Goal: Task Accomplishment & Management: Use online tool/utility

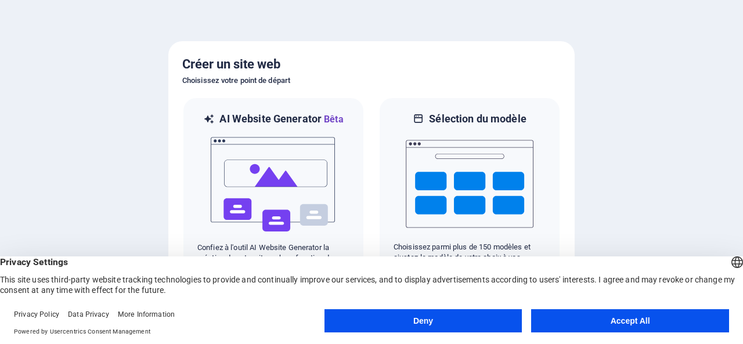
click at [610, 321] on button "Accept All" at bounding box center [630, 321] width 198 height 23
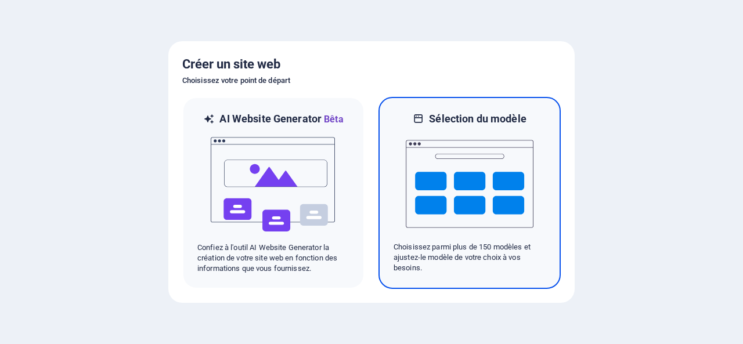
click at [459, 196] on img at bounding box center [470, 184] width 128 height 116
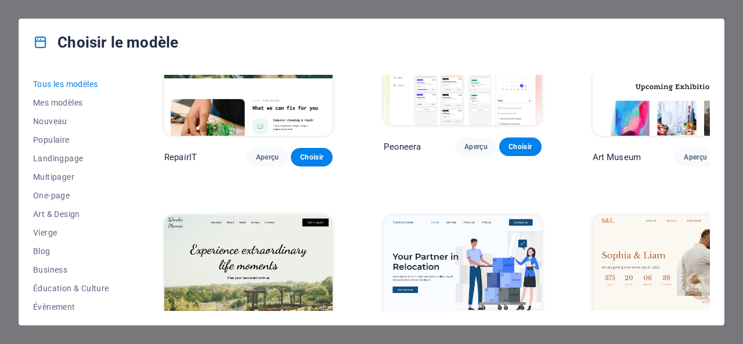
scroll to position [232, 0]
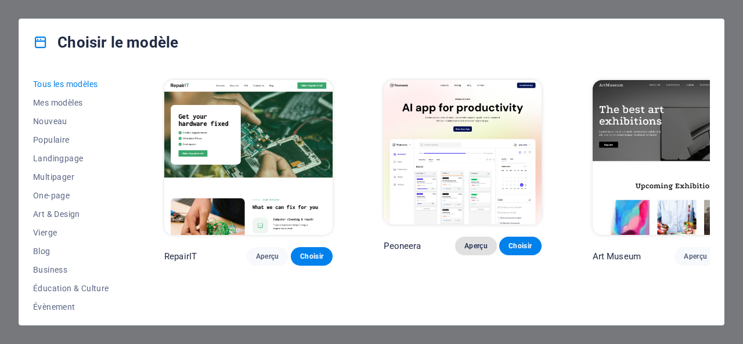
click at [465, 242] on span "Aperçu" at bounding box center [476, 246] width 23 height 9
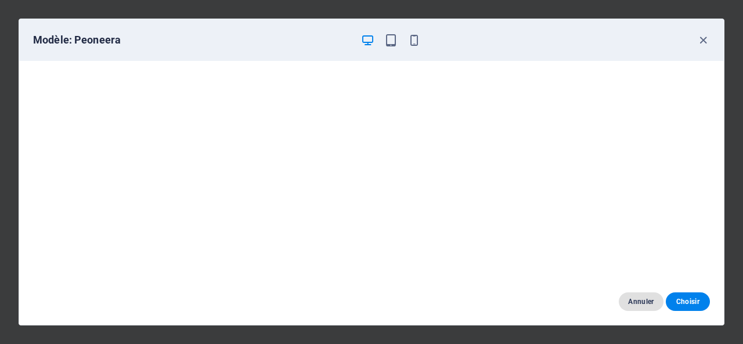
click at [640, 305] on span "Annuler" at bounding box center [641, 301] width 26 height 9
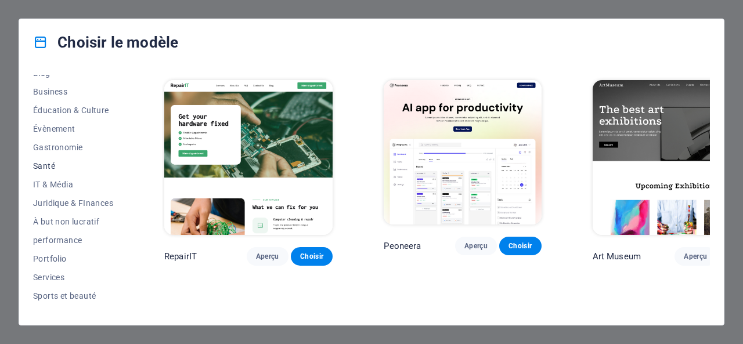
scroll to position [228, 0]
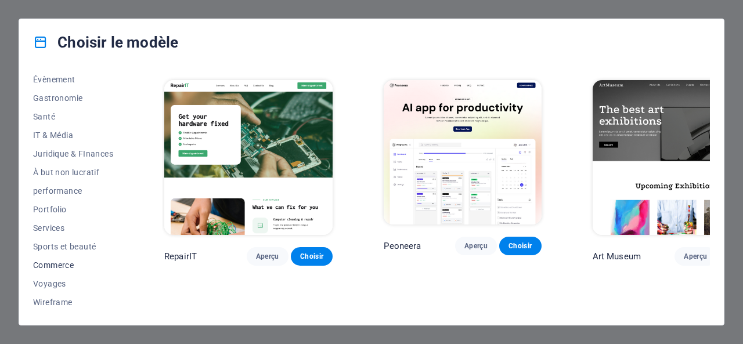
click at [41, 263] on span "Commerce" at bounding box center [73, 265] width 80 height 9
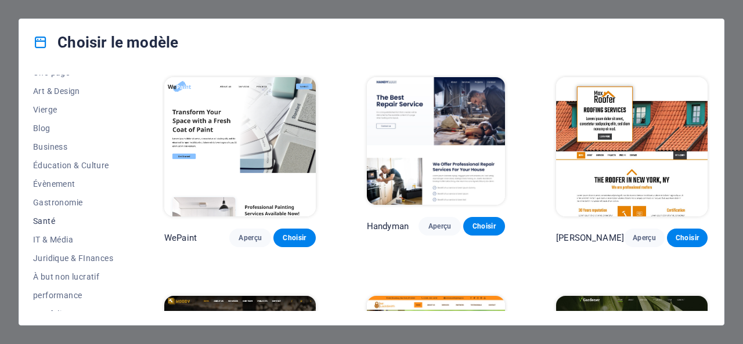
scroll to position [112, 0]
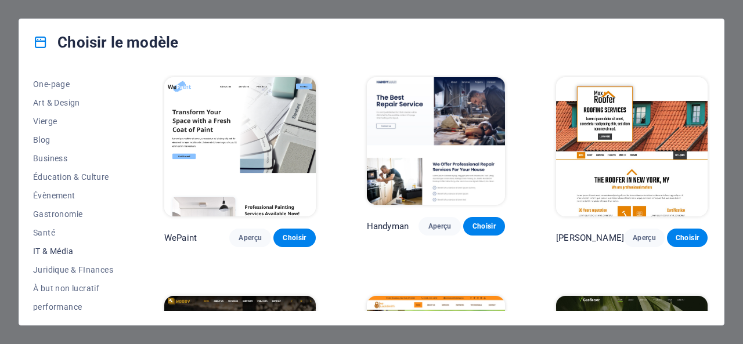
click at [53, 253] on span "IT & Média" at bounding box center [73, 251] width 80 height 9
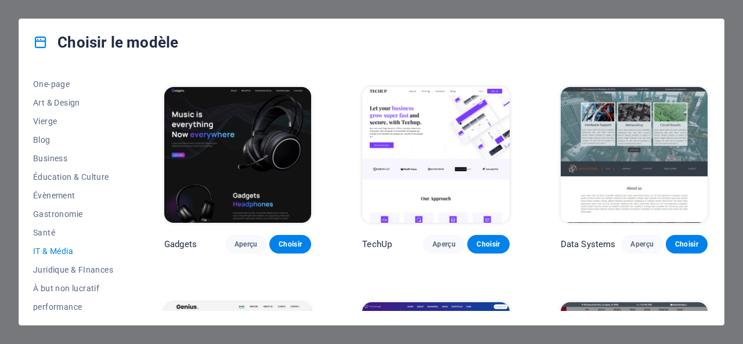
scroll to position [106, 0]
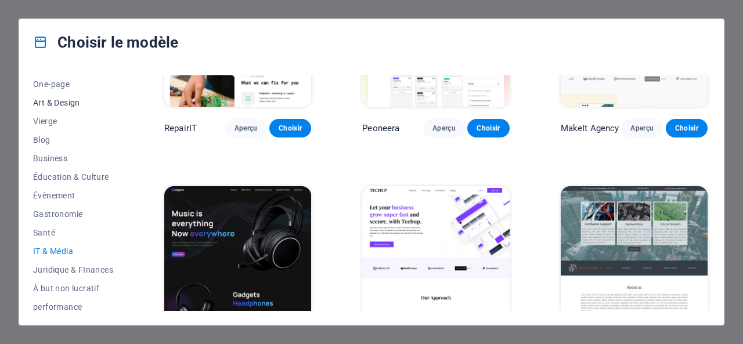
click at [57, 105] on span "Art & Design" at bounding box center [73, 102] width 80 height 9
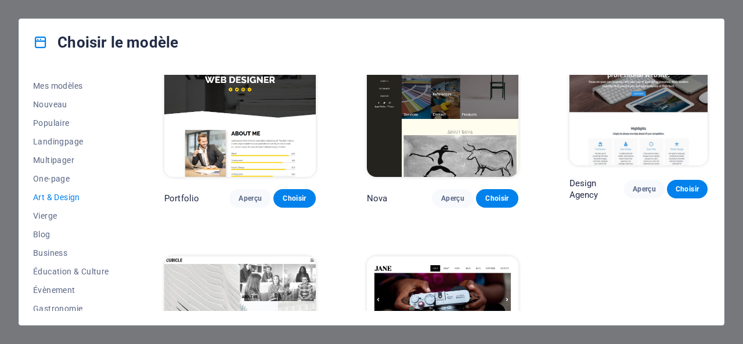
scroll to position [0, 0]
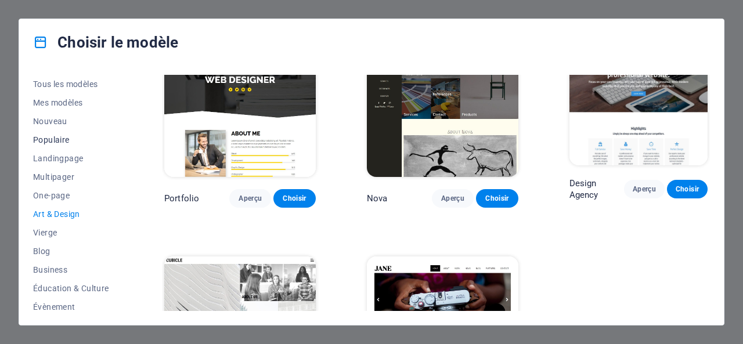
click at [55, 139] on span "Populaire" at bounding box center [73, 139] width 80 height 9
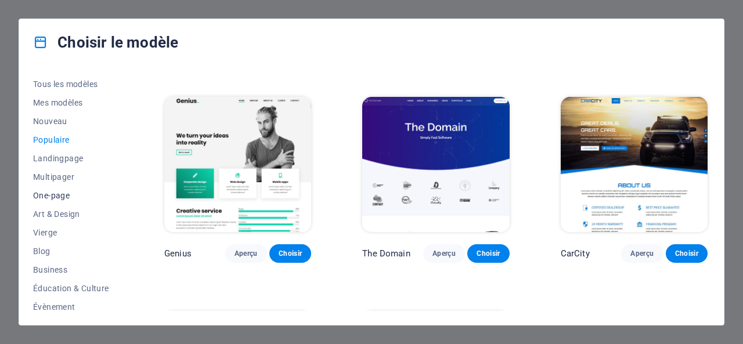
scroll to position [828, 0]
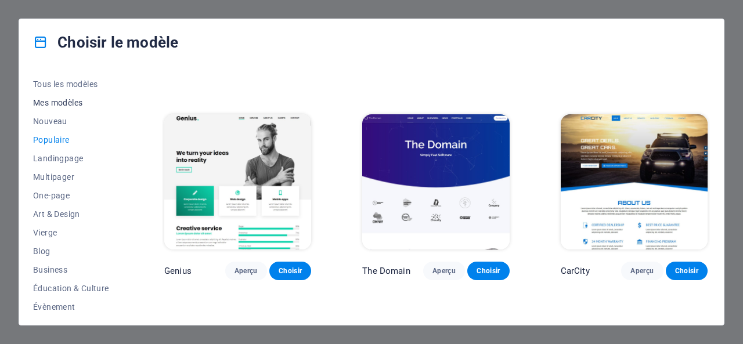
click at [64, 101] on span "Mes modèles" at bounding box center [73, 102] width 80 height 9
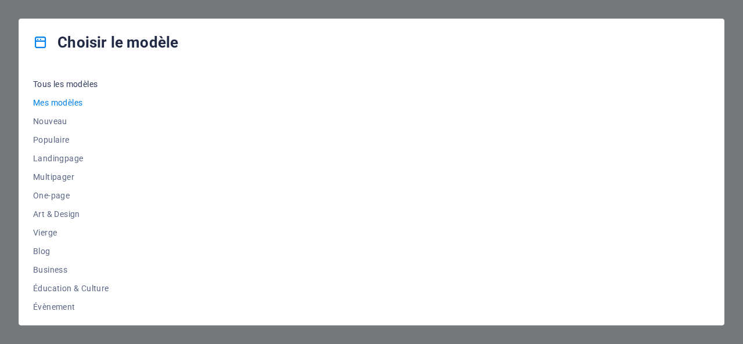
click at [57, 85] on span "Tous les modèles" at bounding box center [73, 84] width 80 height 9
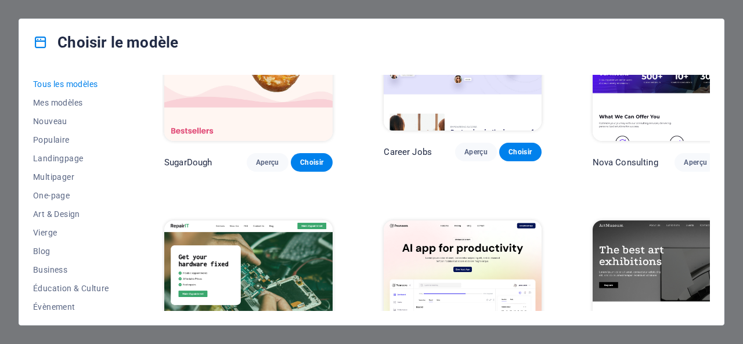
scroll to position [174, 0]
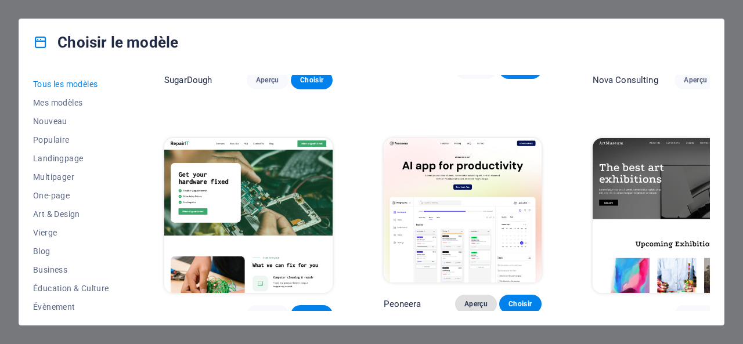
click at [465, 300] on span "Aperçu" at bounding box center [476, 304] width 23 height 9
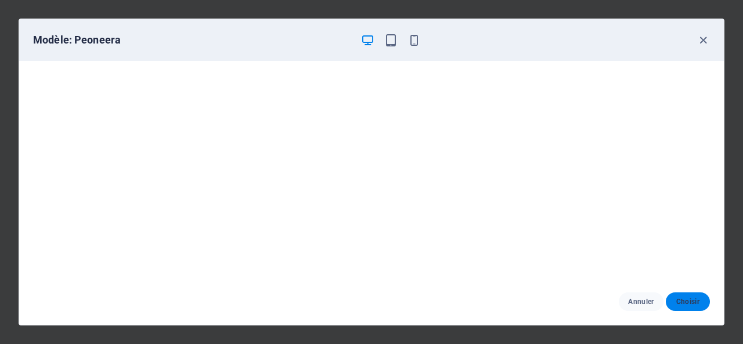
click at [685, 300] on span "Choisir" at bounding box center [689, 301] width 26 height 9
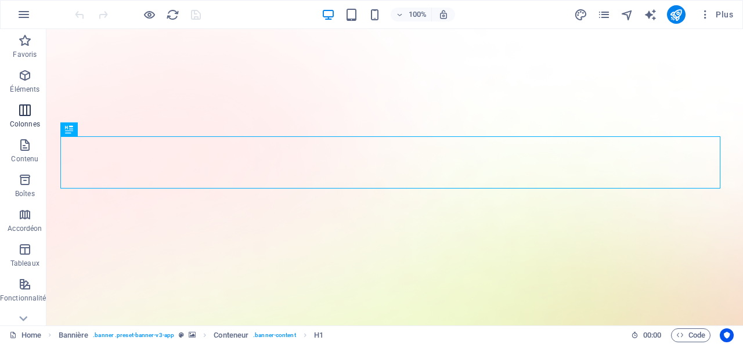
click at [27, 112] on icon "button" at bounding box center [25, 110] width 14 height 14
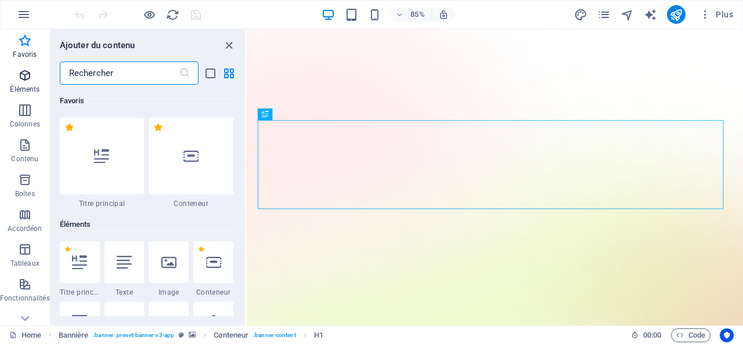
click at [22, 78] on icon "button" at bounding box center [25, 76] width 14 height 14
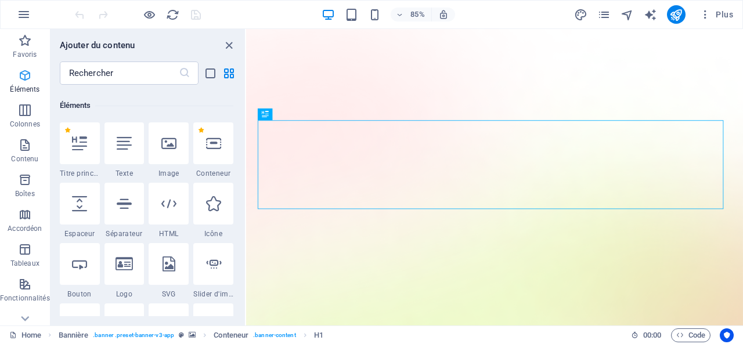
scroll to position [124, 0]
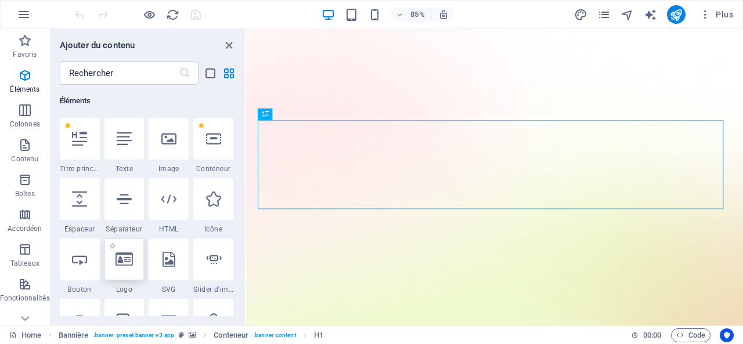
click at [124, 264] on icon at bounding box center [124, 259] width 17 height 15
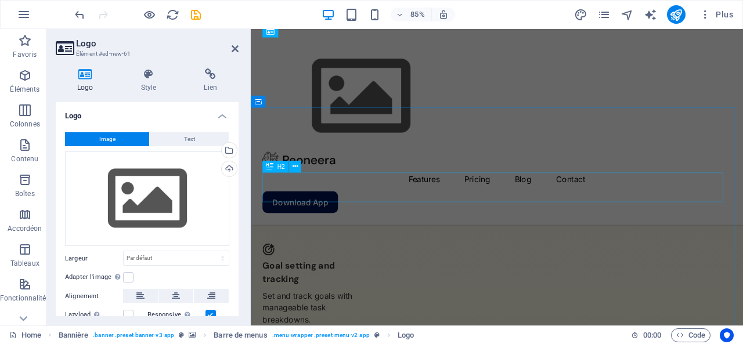
scroll to position [2952, 0]
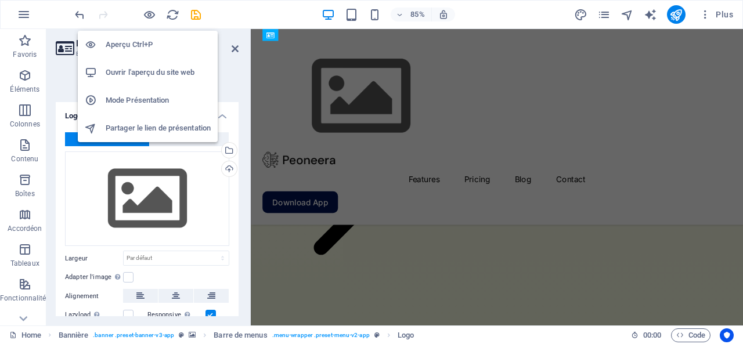
drag, startPoint x: 132, startPoint y: 71, endPoint x: 114, endPoint y: 73, distance: 18.0
click at [114, 73] on h6 "Ouvrir l'aperçu du site web" at bounding box center [158, 73] width 105 height 14
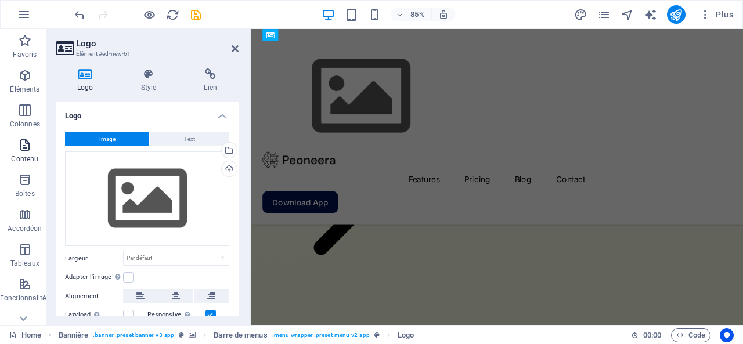
click at [26, 141] on icon "button" at bounding box center [25, 145] width 14 height 14
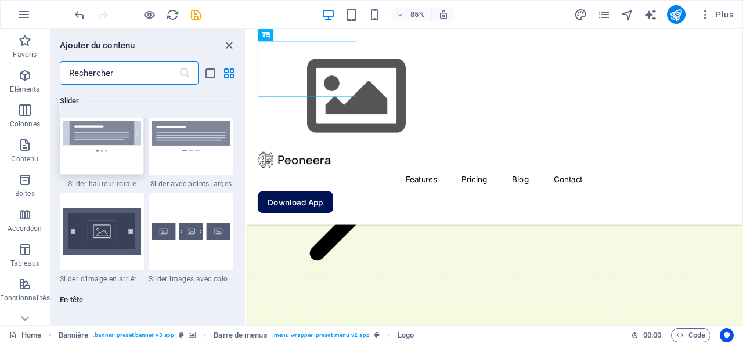
scroll to position [7144, 0]
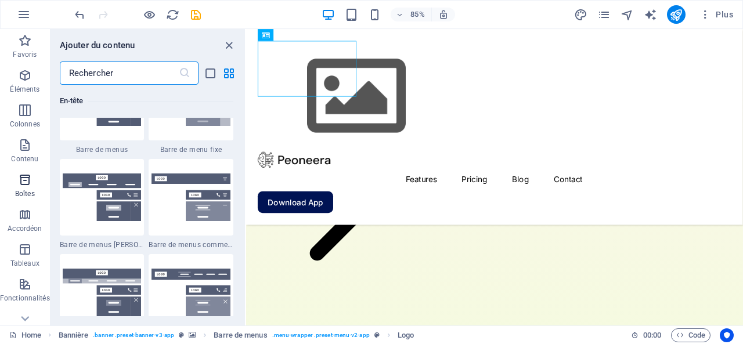
click at [26, 182] on icon "button" at bounding box center [25, 180] width 14 height 14
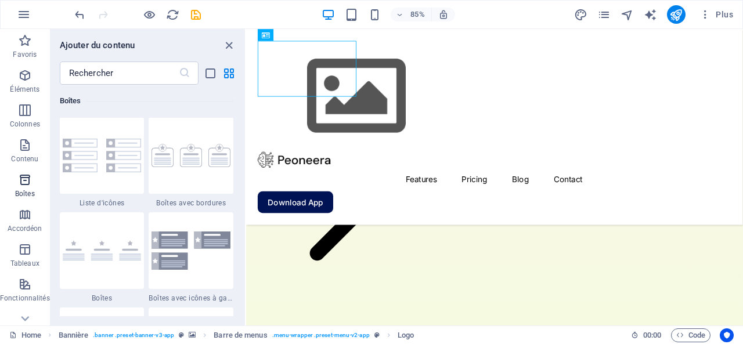
scroll to position [3204, 0]
click at [19, 219] on icon "button" at bounding box center [25, 215] width 14 height 14
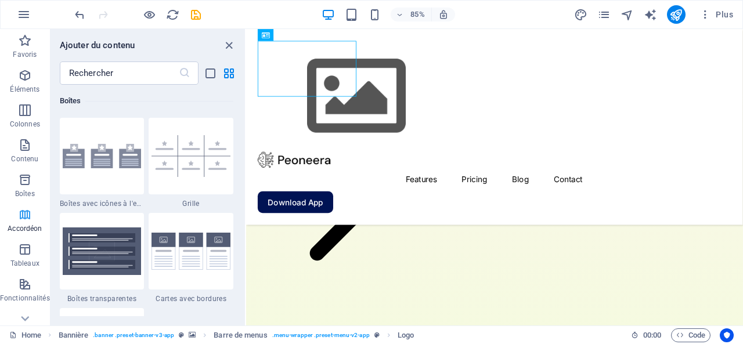
scroll to position [3708, 0]
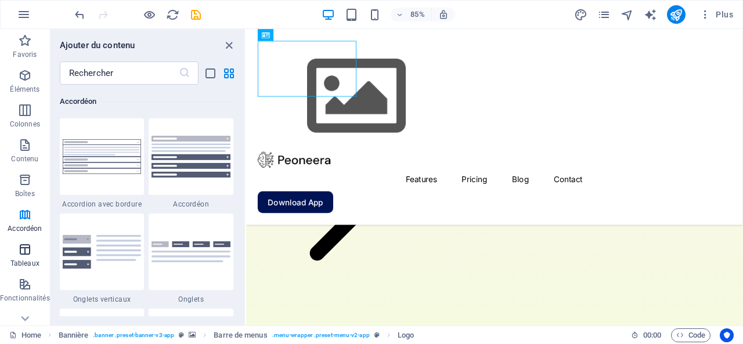
click at [27, 252] on icon "button" at bounding box center [25, 250] width 14 height 14
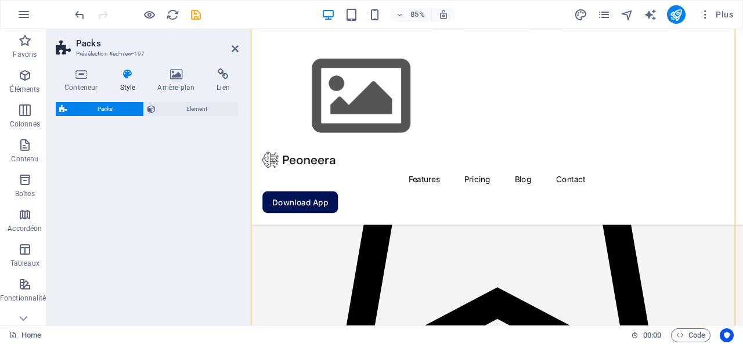
scroll to position [900, 0]
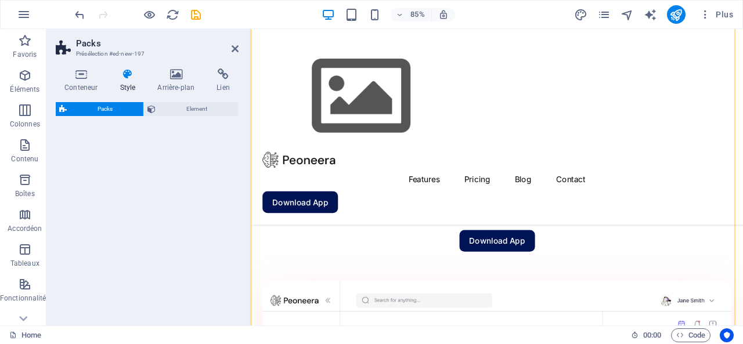
select select "rem"
select select "preset-pricing-boxes-v3-default"
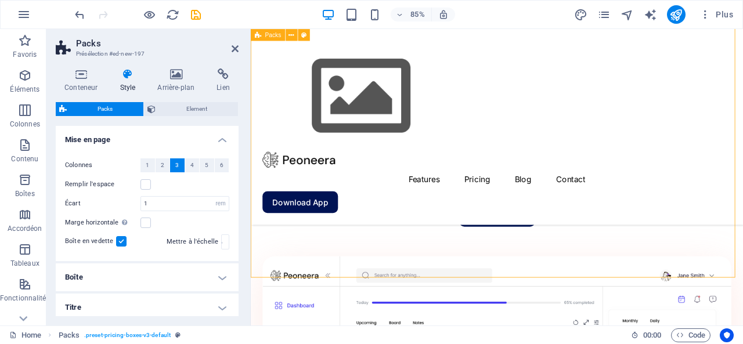
scroll to position [697, 0]
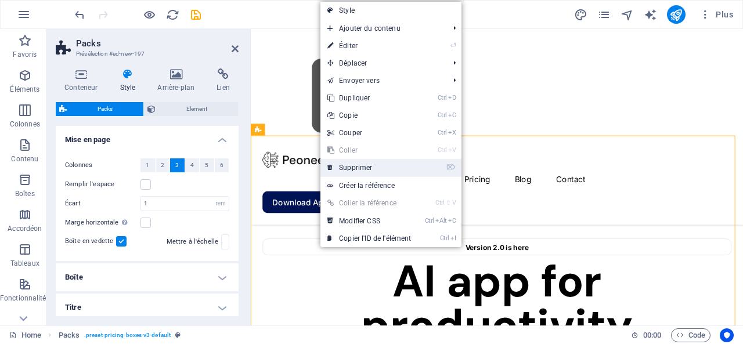
click at [353, 167] on link "⌦ Supprimer" at bounding box center [370, 167] width 98 height 17
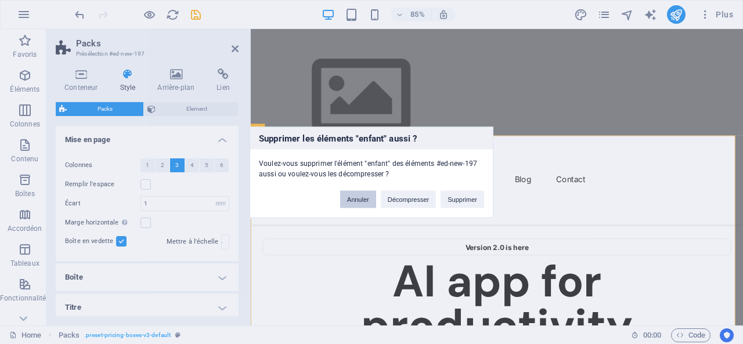
click at [355, 199] on button "Annuler" at bounding box center [358, 199] width 36 height 17
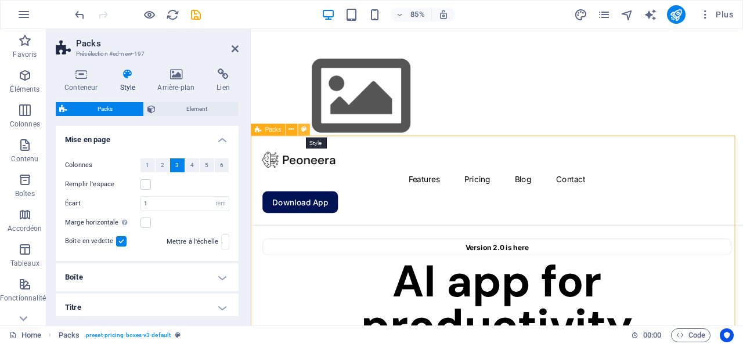
click at [305, 130] on icon at bounding box center [303, 129] width 5 height 10
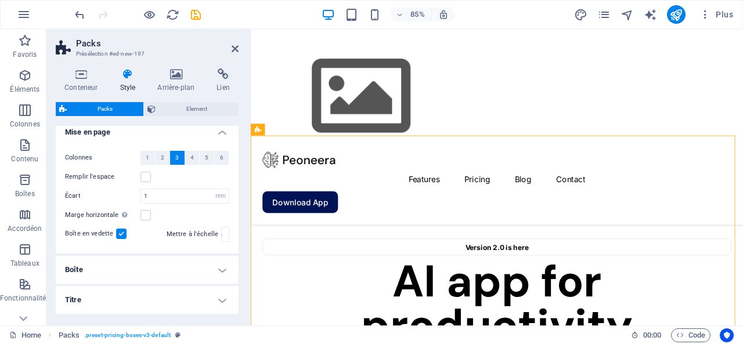
scroll to position [0, 0]
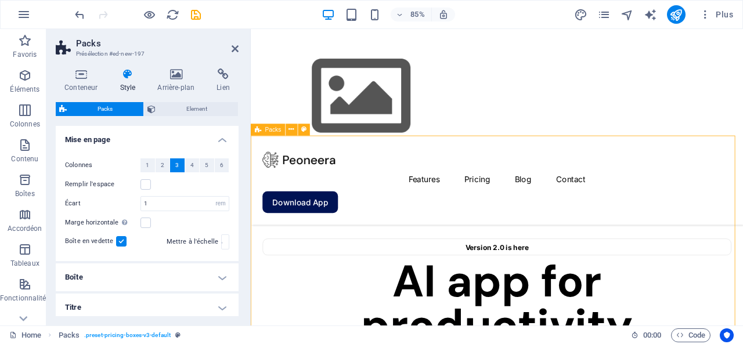
click at [275, 130] on span "Packs" at bounding box center [273, 130] width 16 height 6
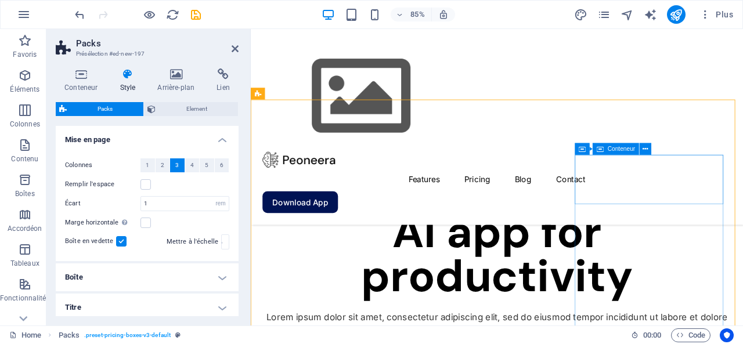
scroll to position [697, 0]
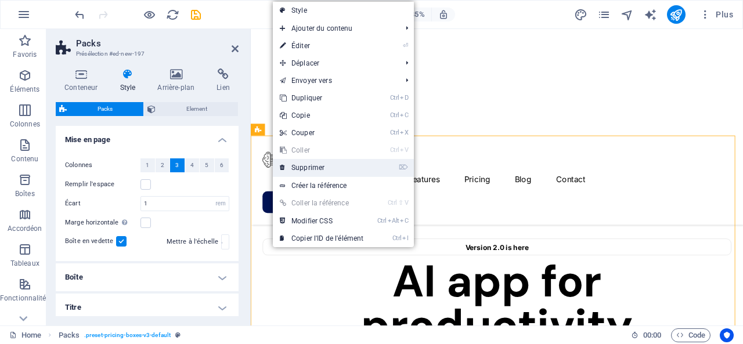
click at [313, 164] on link "⌦ Supprimer" at bounding box center [322, 167] width 98 height 17
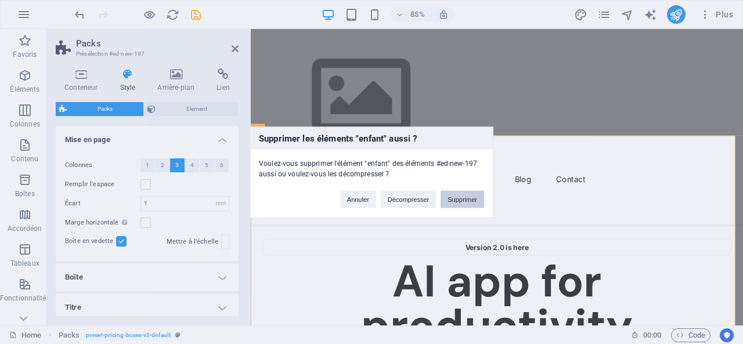
click at [453, 197] on button "Supprimer" at bounding box center [463, 199] width 44 height 17
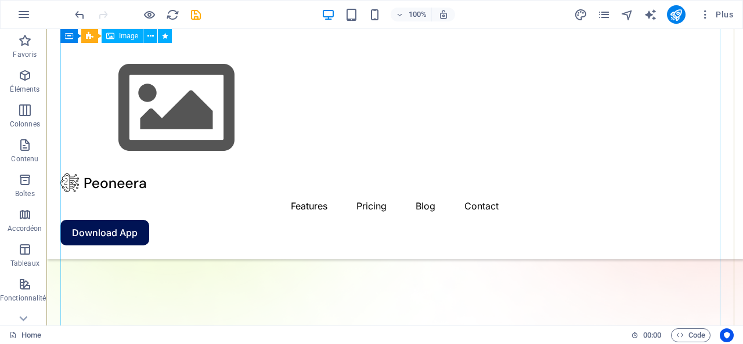
scroll to position [349, 0]
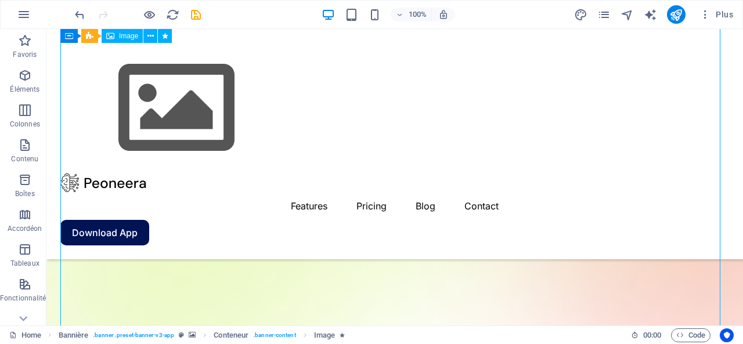
scroll to position [174, 0]
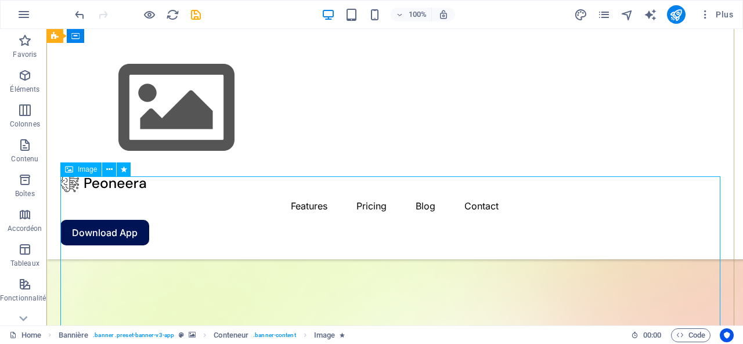
click at [85, 172] on span "Image" at bounding box center [87, 169] width 19 height 7
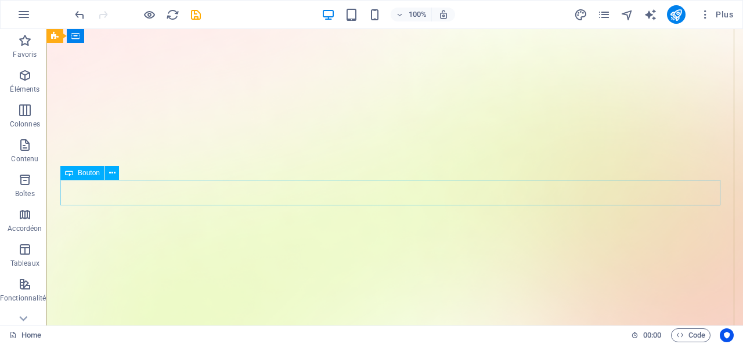
scroll to position [0, 0]
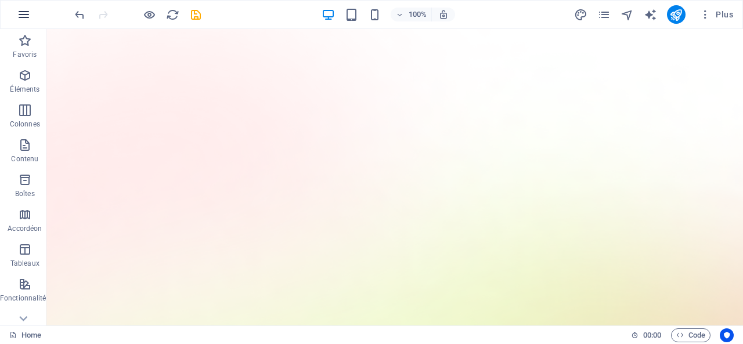
click at [19, 12] on icon "button" at bounding box center [24, 15] width 14 height 14
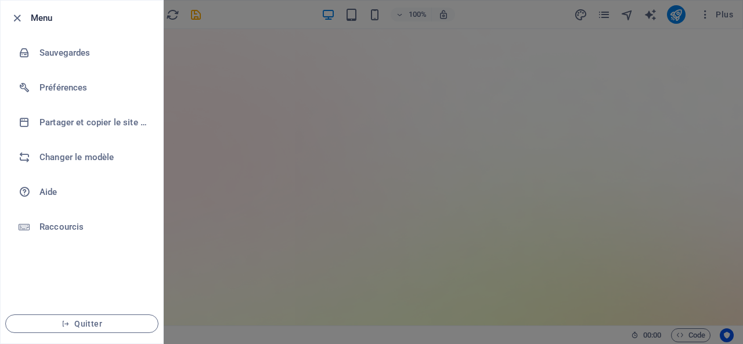
click at [42, 267] on ul "Menu Sauvegardes Préférences Partager et copier le site web Changer le modèle A…" at bounding box center [82, 172] width 163 height 343
click at [13, 17] on icon "button" at bounding box center [16, 18] width 13 height 13
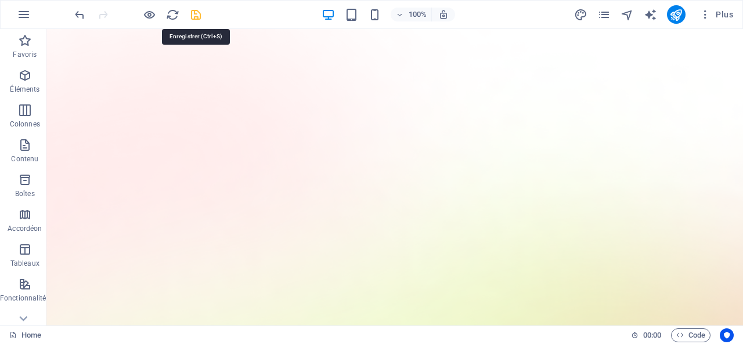
click at [196, 8] on icon "save" at bounding box center [195, 14] width 13 height 13
click at [727, 15] on span "Plus" at bounding box center [717, 15] width 34 height 12
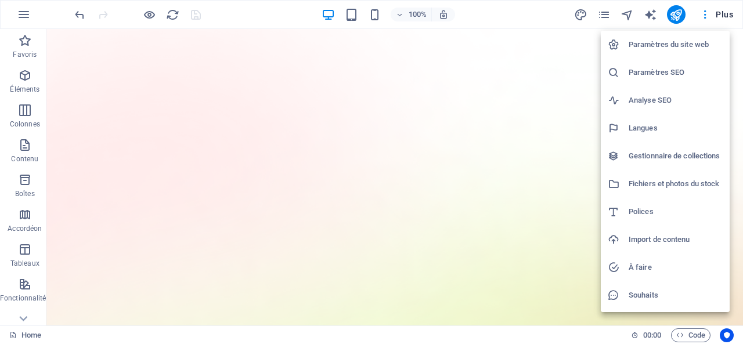
click at [649, 125] on h6 "Langues" at bounding box center [676, 128] width 94 height 14
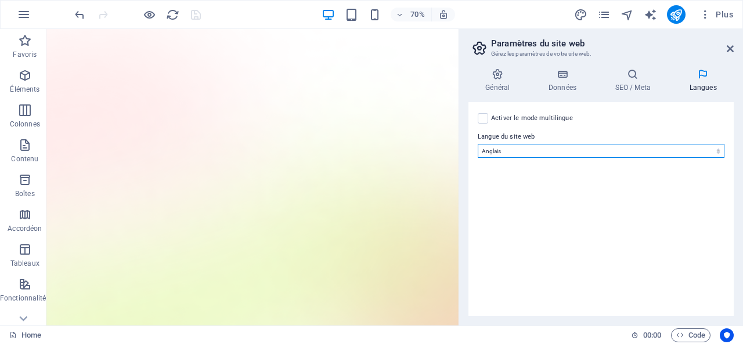
click at [590, 152] on select "Abkhazian Afar Afrikaans Akan Albanais Allemand Amharic Anglais Arabe Aragonese…" at bounding box center [601, 151] width 247 height 14
select select "50"
click at [478, 144] on select "Abkhazian Afar Afrikaans Akan Albanais Allemand Amharic Anglais Arabe Aragonese…" at bounding box center [601, 151] width 247 height 14
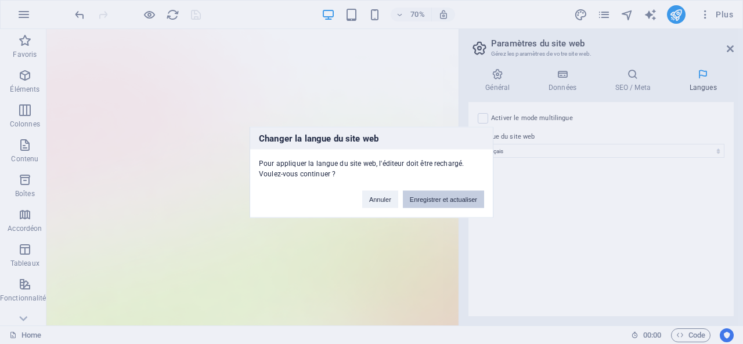
click at [446, 199] on button "Enregistrer et actualiser" at bounding box center [443, 199] width 81 height 17
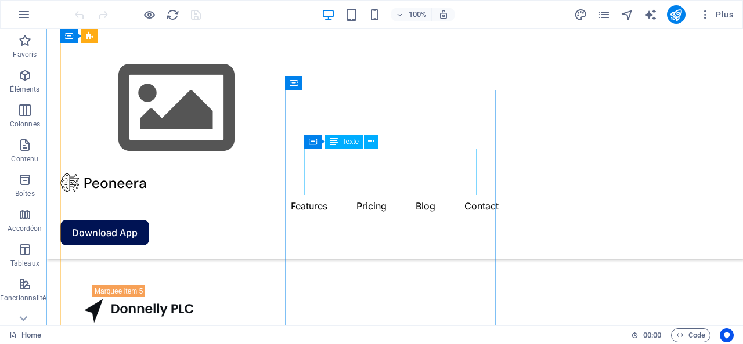
scroll to position [1781, 0]
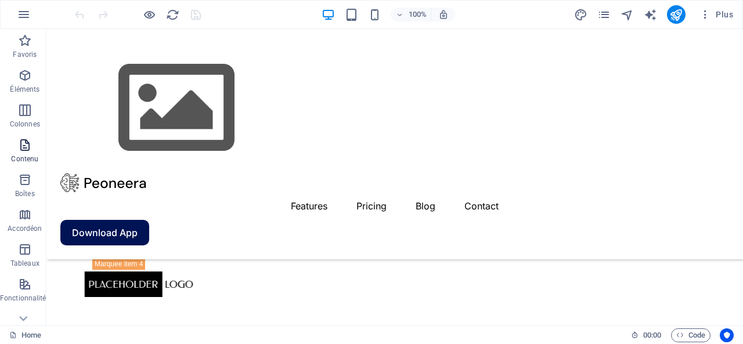
click at [26, 145] on icon "button" at bounding box center [25, 145] width 14 height 14
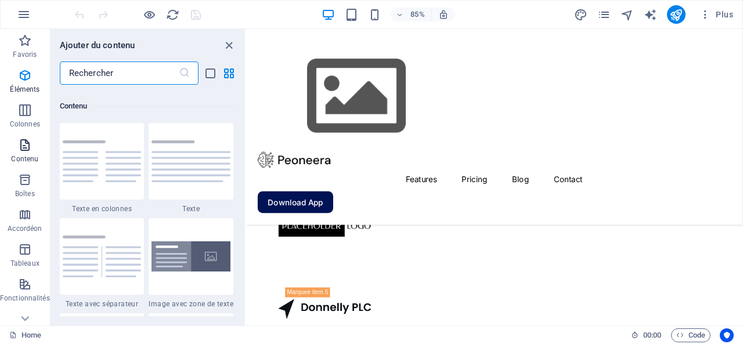
scroll to position [2032, 0]
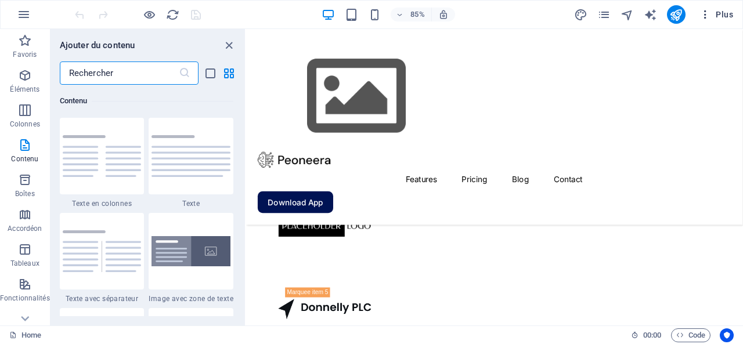
click at [720, 12] on span "Plus" at bounding box center [717, 15] width 34 height 12
